Goal: Task Accomplishment & Management: Complete application form

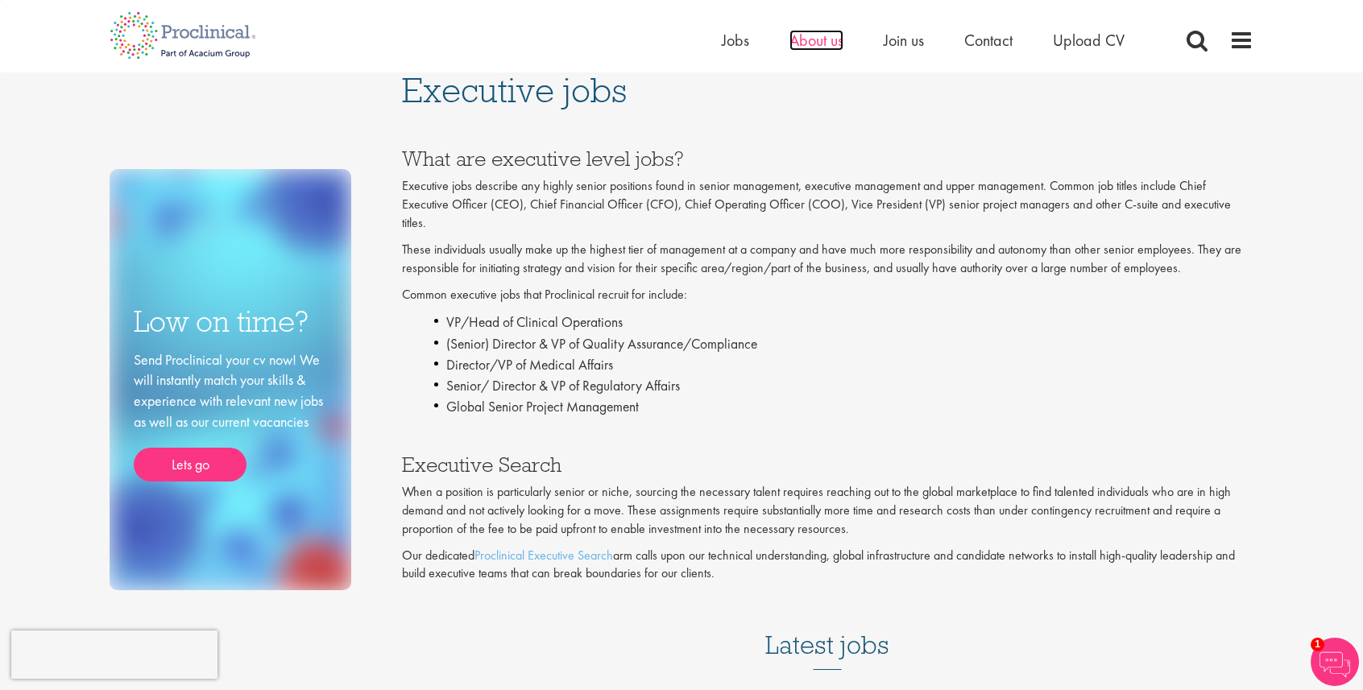
click at [823, 36] on span "About us" at bounding box center [816, 40] width 54 height 21
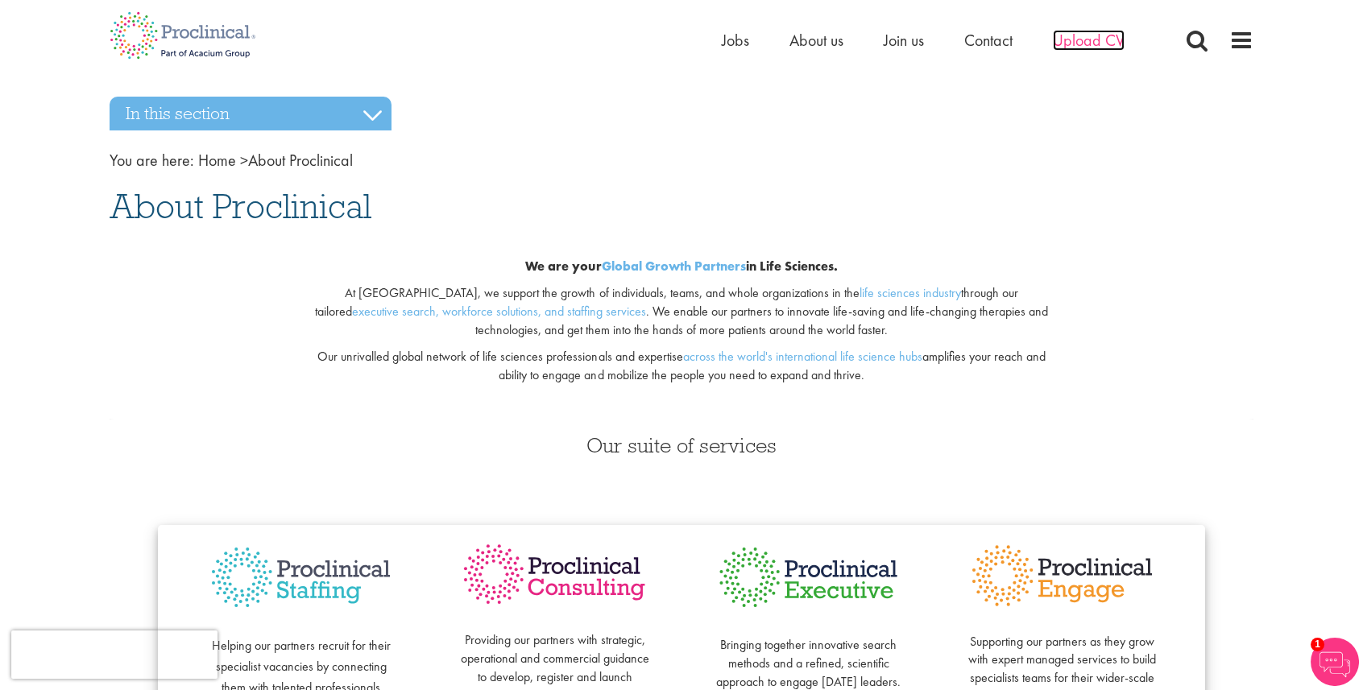
click at [1110, 39] on span "Upload CV" at bounding box center [1089, 40] width 72 height 21
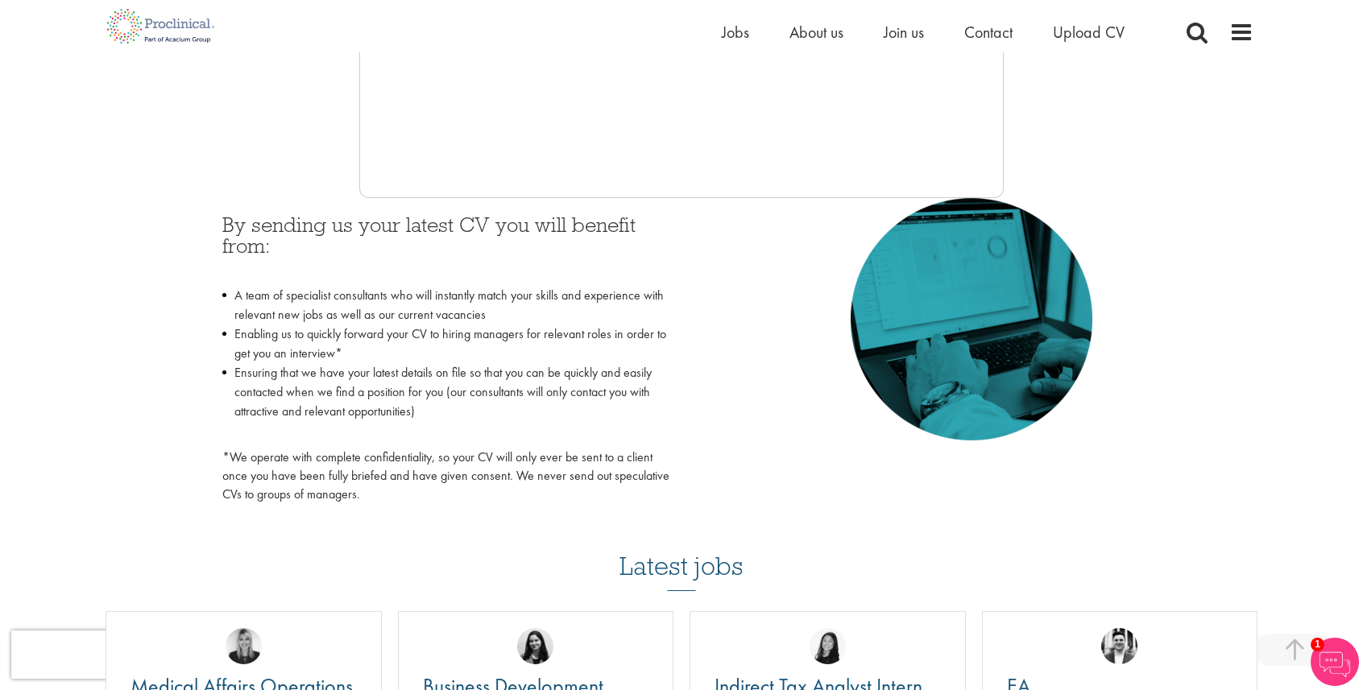
scroll to position [644, 0]
